Goal: Task Accomplishment & Management: Use online tool/utility

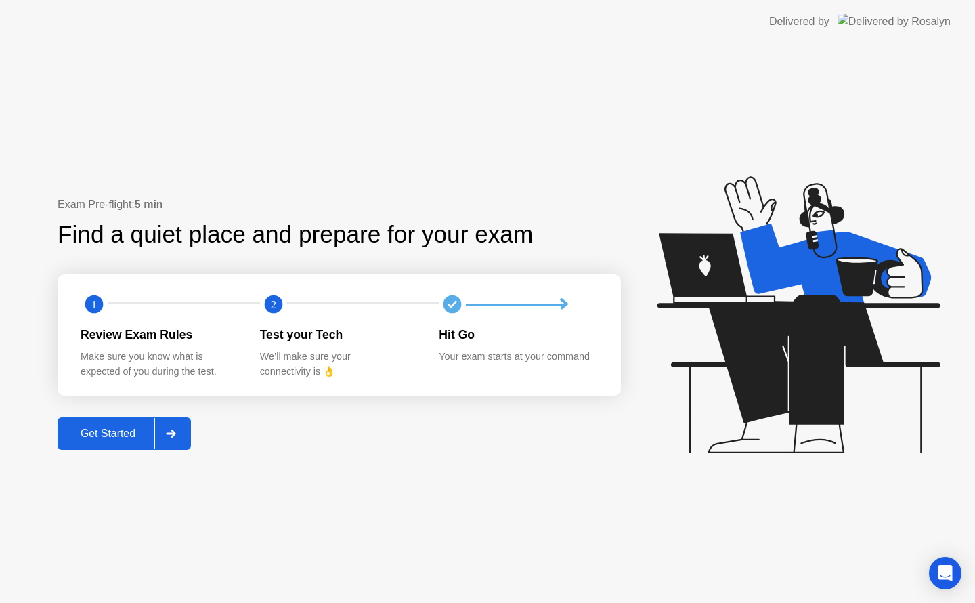
click at [171, 432] on icon at bounding box center [171, 433] width 10 height 8
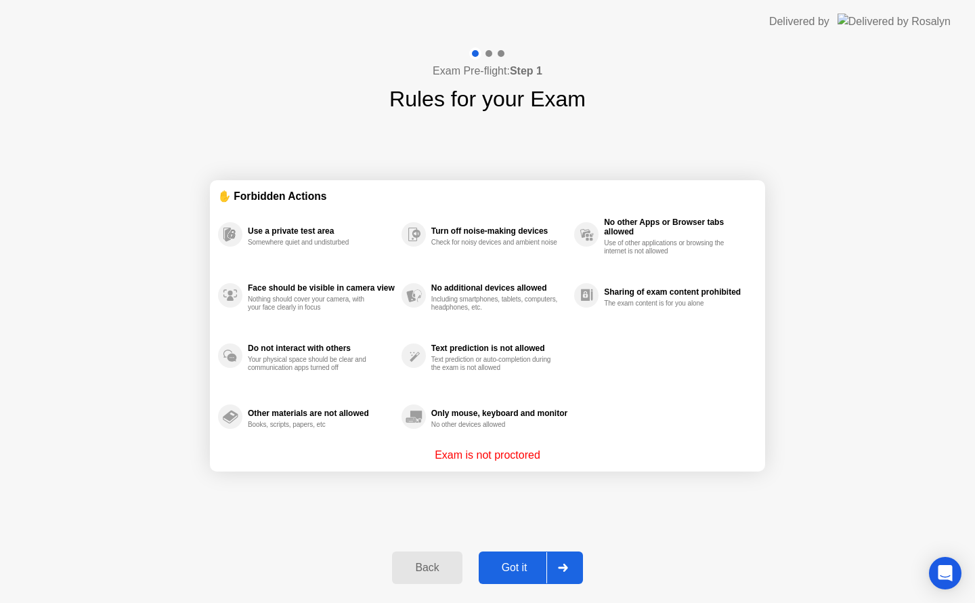
click at [503, 563] on div "Got it" at bounding box center [515, 567] width 64 height 12
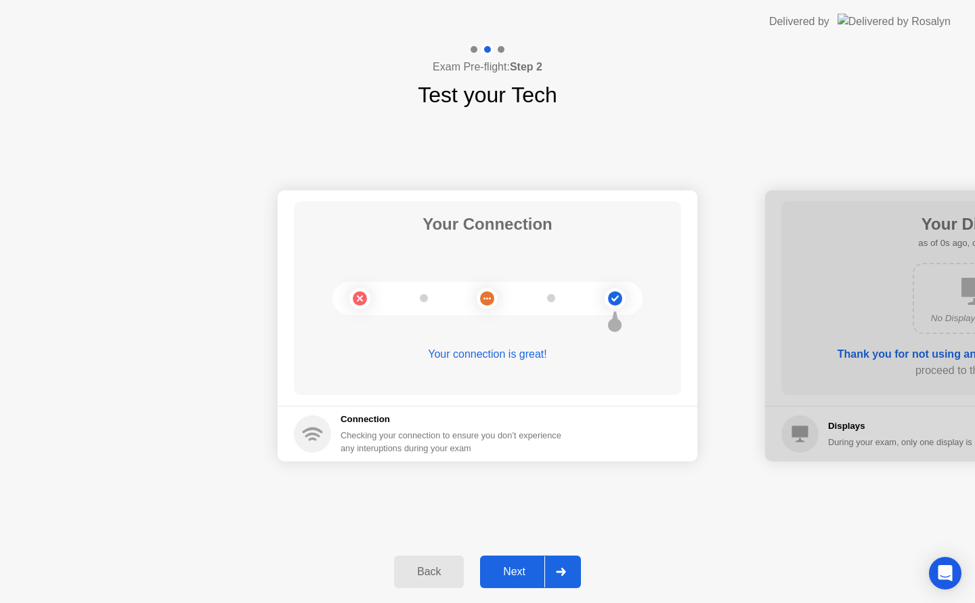
click at [503, 565] on div "Next" at bounding box center [514, 571] width 60 height 12
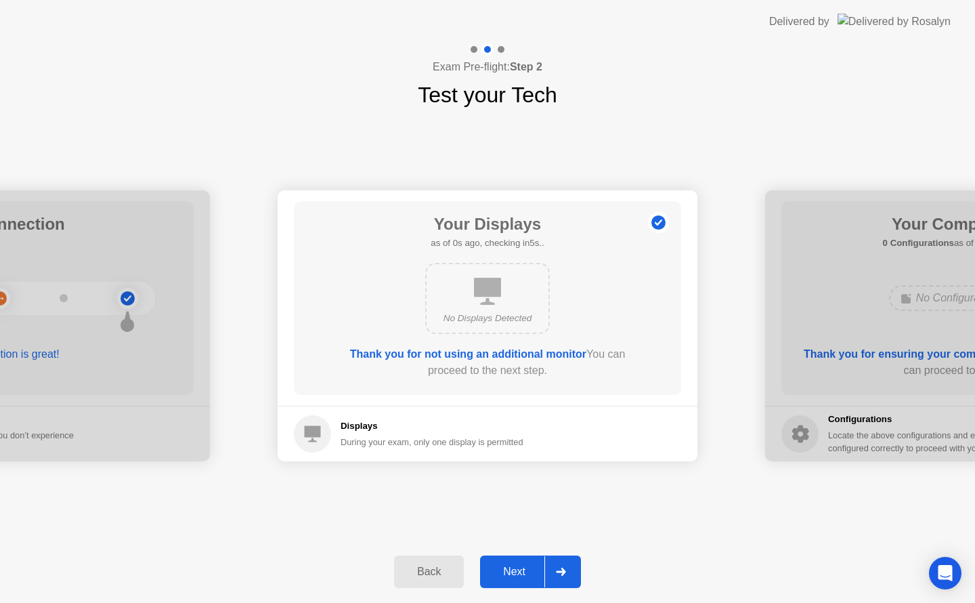
click at [503, 565] on div "Next" at bounding box center [514, 571] width 60 height 12
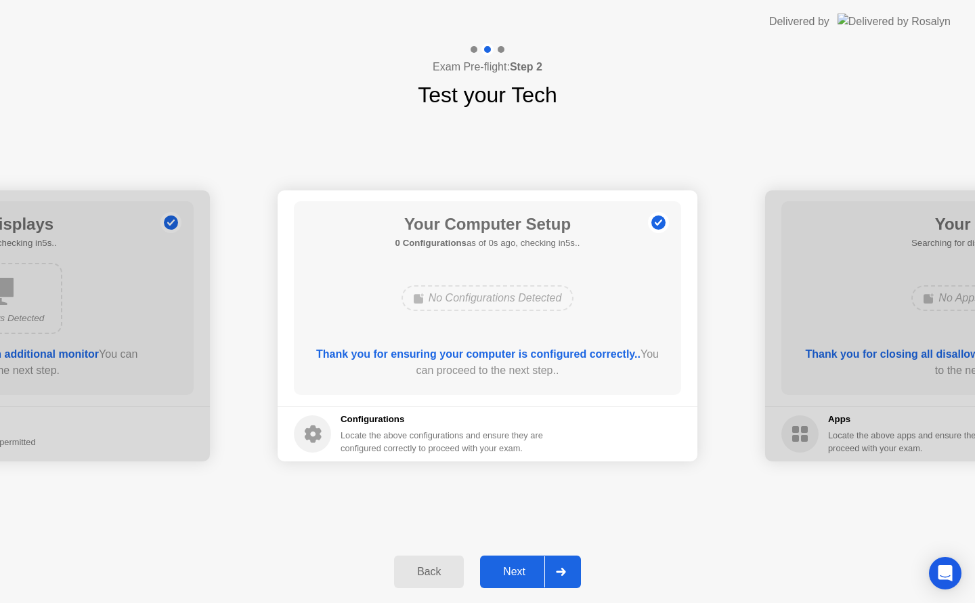
click at [503, 565] on div "Next" at bounding box center [514, 571] width 60 height 12
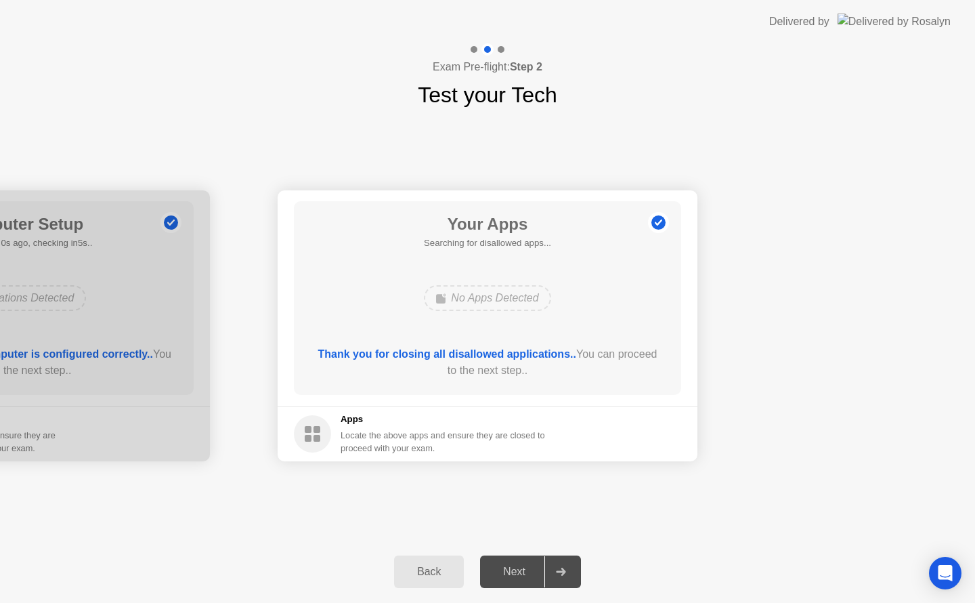
click at [503, 565] on div "Next" at bounding box center [514, 571] width 60 height 12
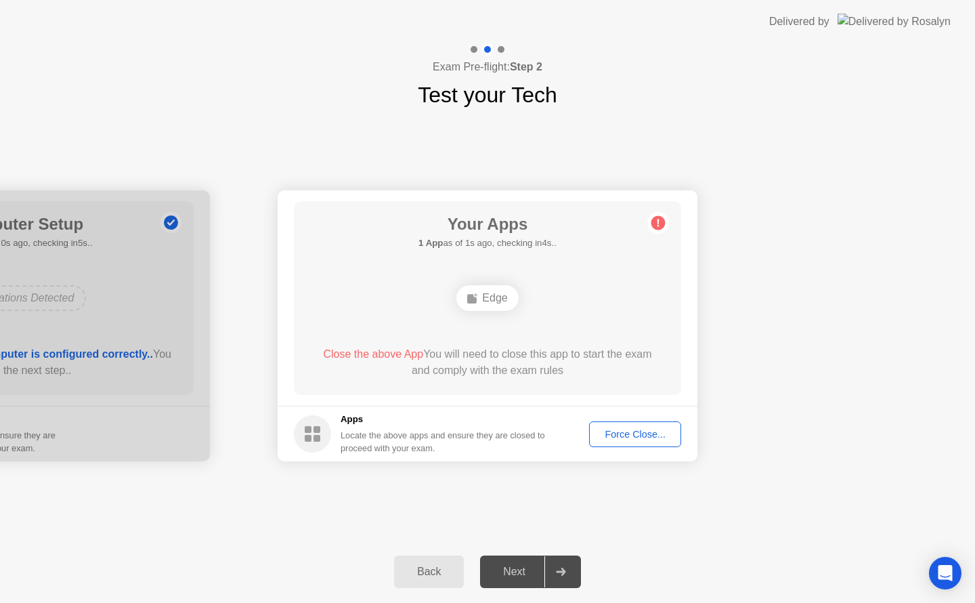
click at [656, 424] on button "Force Close..." at bounding box center [635, 434] width 92 height 26
click at [617, 434] on div "Force Close..." at bounding box center [635, 434] width 83 height 11
click at [620, 439] on div "Force Close..." at bounding box center [635, 434] width 83 height 11
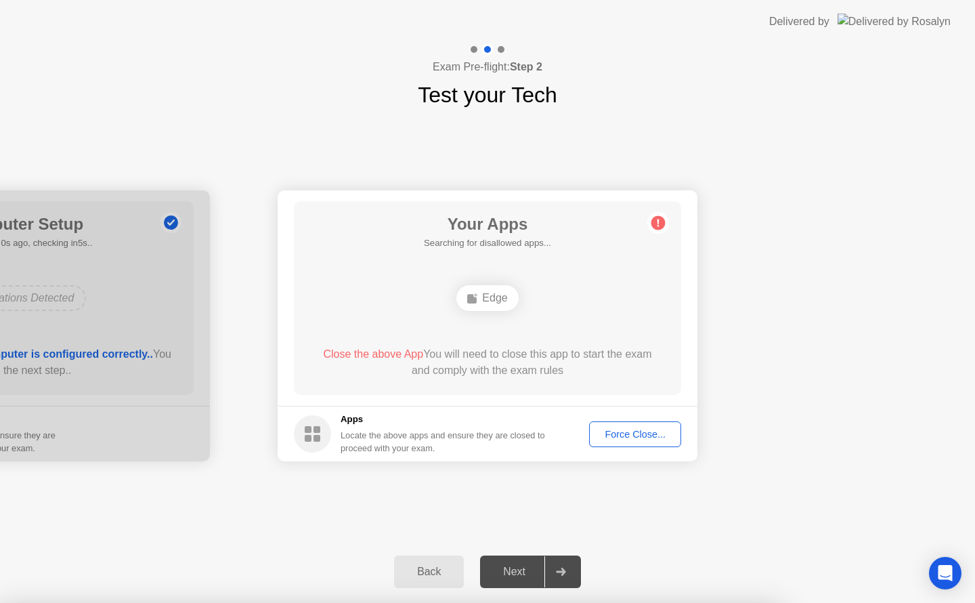
click at [622, 435] on div "Force Close..." at bounding box center [635, 434] width 83 height 11
click at [638, 423] on button "Force Close..." at bounding box center [635, 434] width 92 height 26
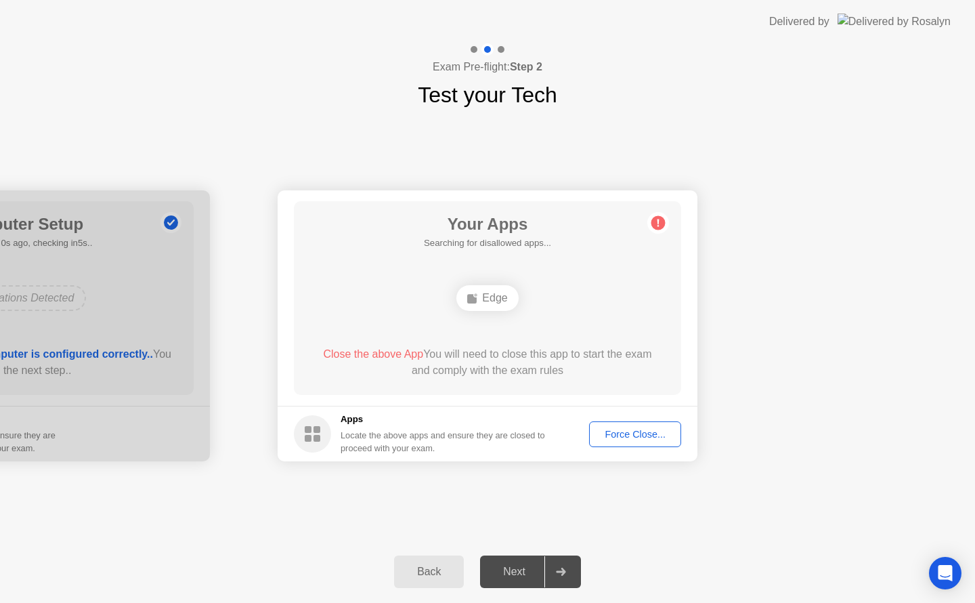
click at [632, 429] on div "Force Close..." at bounding box center [635, 434] width 83 height 11
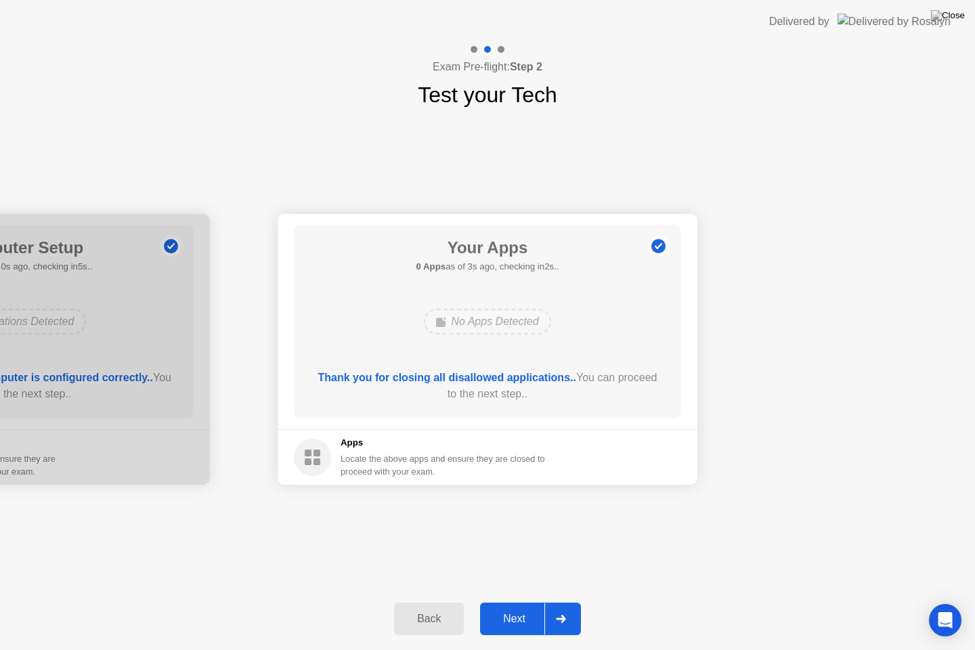
click at [522, 602] on div "Next" at bounding box center [514, 619] width 60 height 12
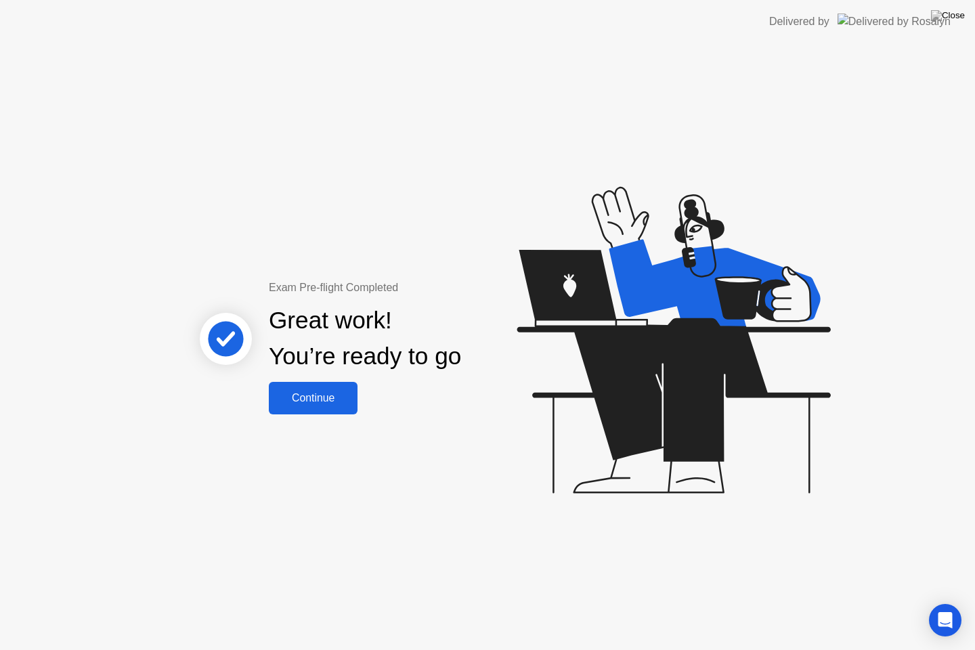
click at [322, 387] on button "Continue" at bounding box center [313, 398] width 89 height 32
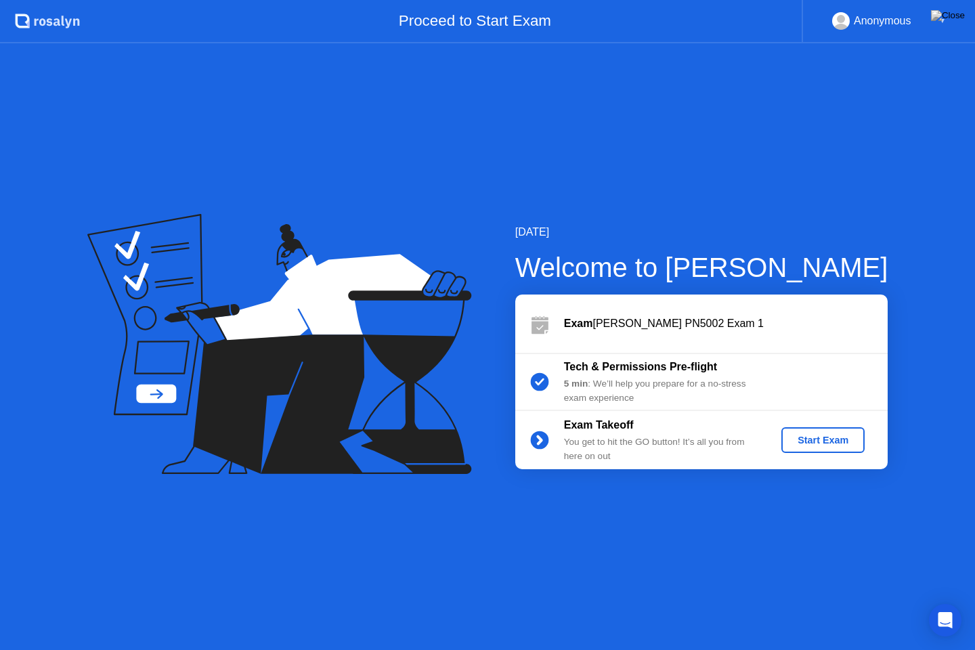
click at [322, 387] on icon at bounding box center [279, 344] width 384 height 260
click at [814, 435] on div "Start Exam" at bounding box center [823, 440] width 72 height 11
